Goal: Subscribe to service/newsletter

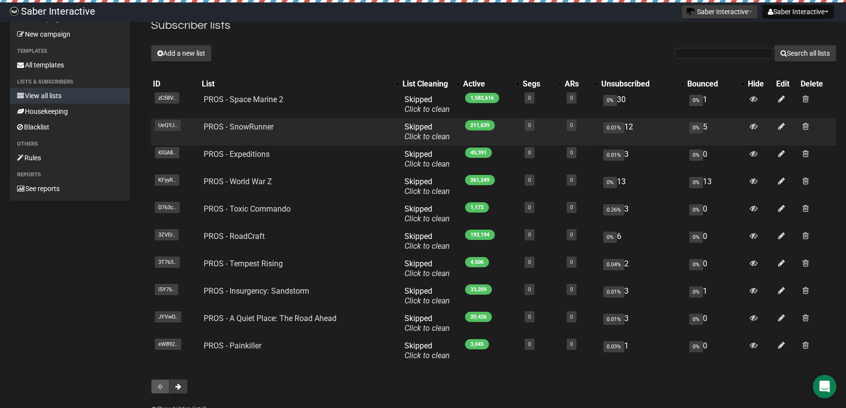
scroll to position [88, 0]
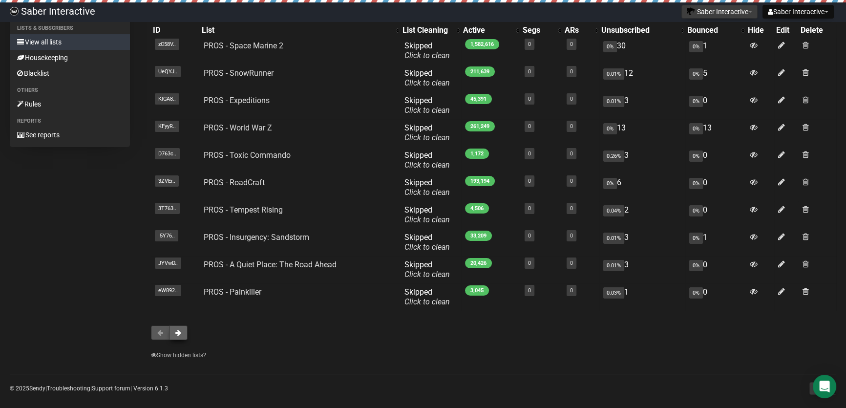
click at [184, 332] on button at bounding box center [178, 332] width 19 height 15
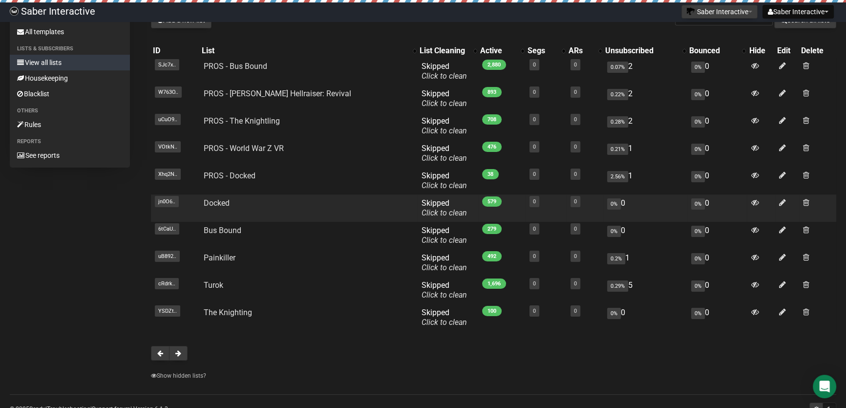
scroll to position [88, 0]
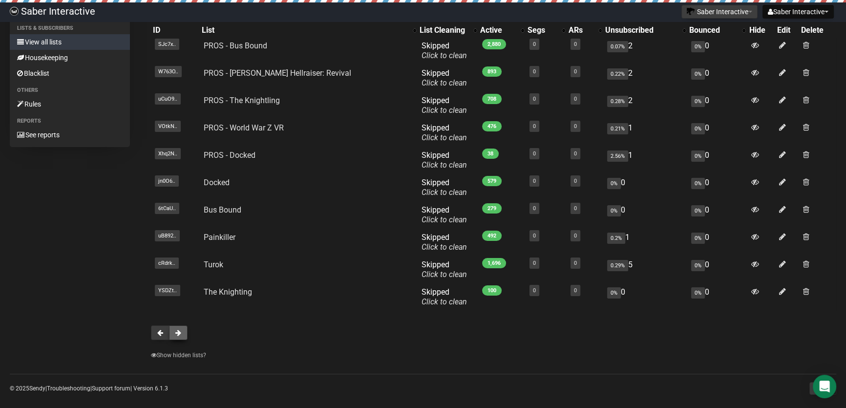
click at [186, 329] on button at bounding box center [178, 332] width 19 height 15
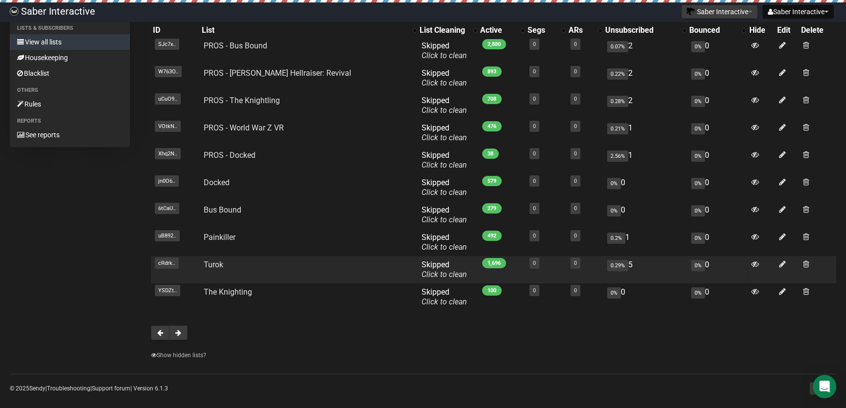
scroll to position [44, 0]
